Goal: Task Accomplishment & Management: Complete application form

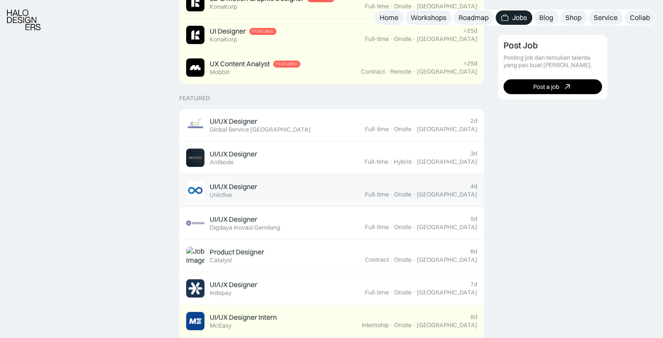
scroll to position [267, 0]
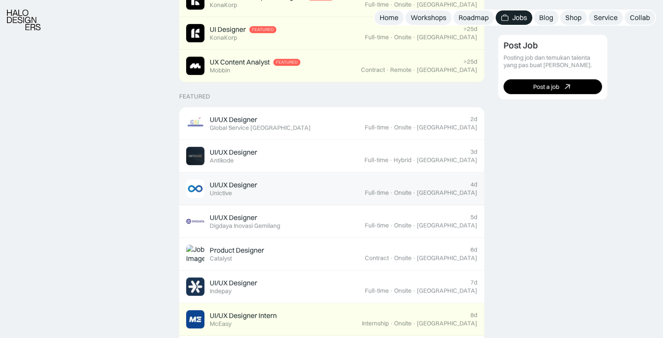
click at [338, 195] on div "UI/UX Designer Featured Unictive" at bounding box center [275, 189] width 179 height 18
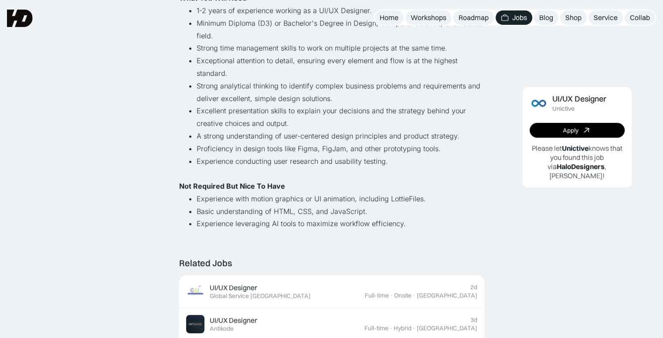
scroll to position [317, 0]
click at [565, 130] on div "Apply" at bounding box center [571, 130] width 16 height 7
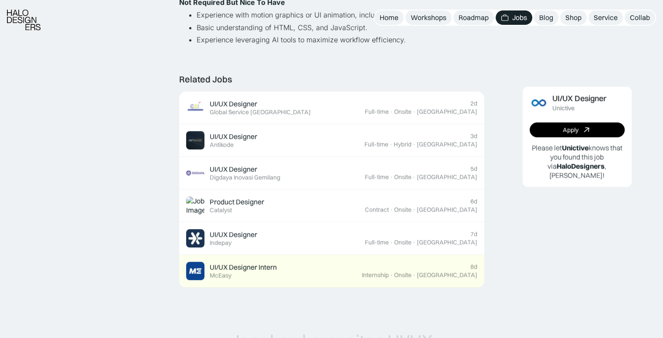
scroll to position [503, 0]
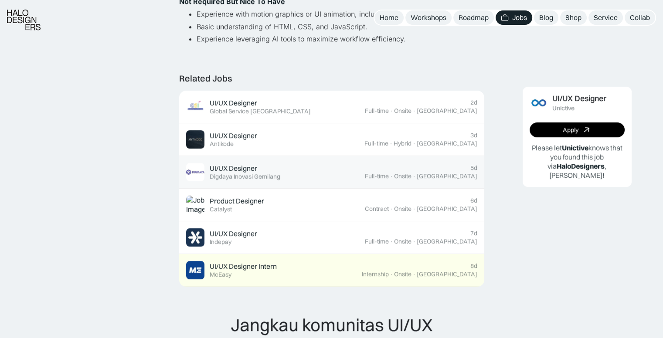
click at [307, 160] on link "UI/UX Designer Featured Digdaya Inovasi Gemilang 5d Full-time · Onsite · Yogyak…" at bounding box center [331, 172] width 305 height 33
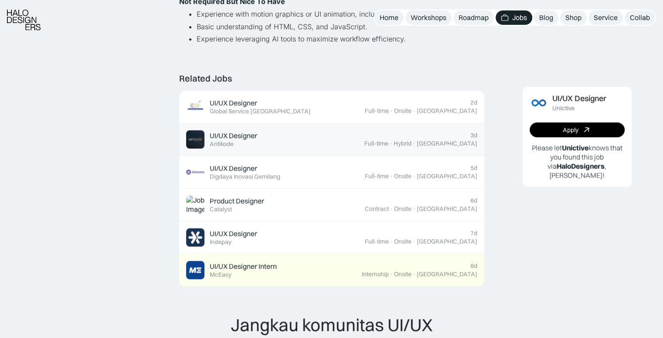
click at [298, 144] on div "UI/UX Designer Featured Antikode" at bounding box center [275, 139] width 178 height 18
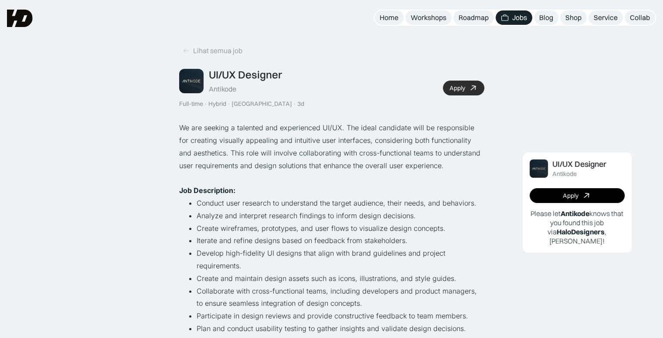
click at [467, 90] on link "Apply" at bounding box center [463, 88] width 41 height 15
